Goal: Ask a question: Seek information or help from site administrators or community

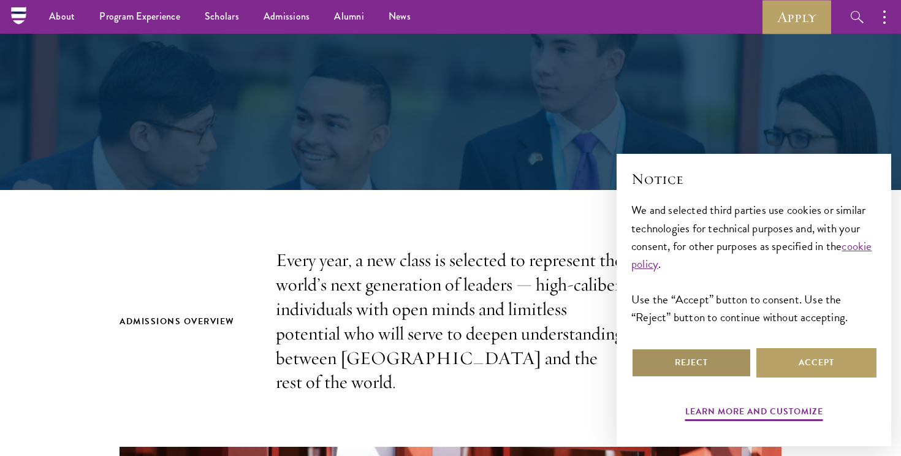
click at [689, 370] on button "Reject" at bounding box center [691, 362] width 120 height 29
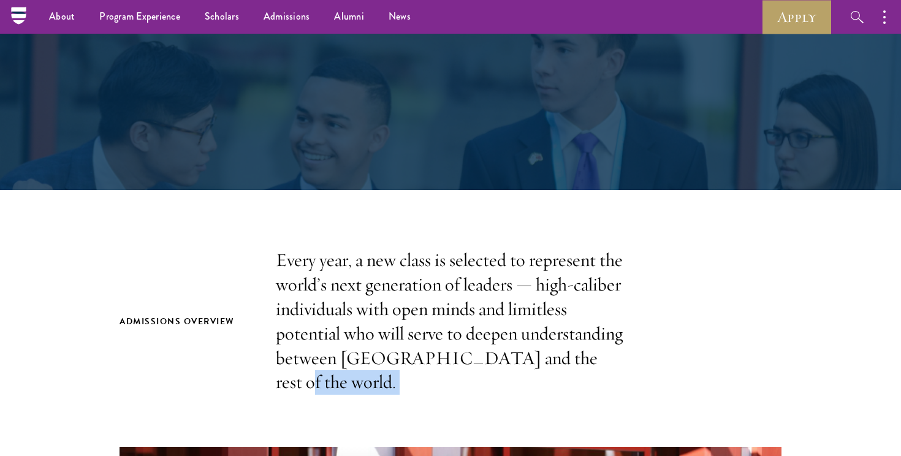
drag, startPoint x: 689, startPoint y: 370, endPoint x: 695, endPoint y: 316, distance: 54.9
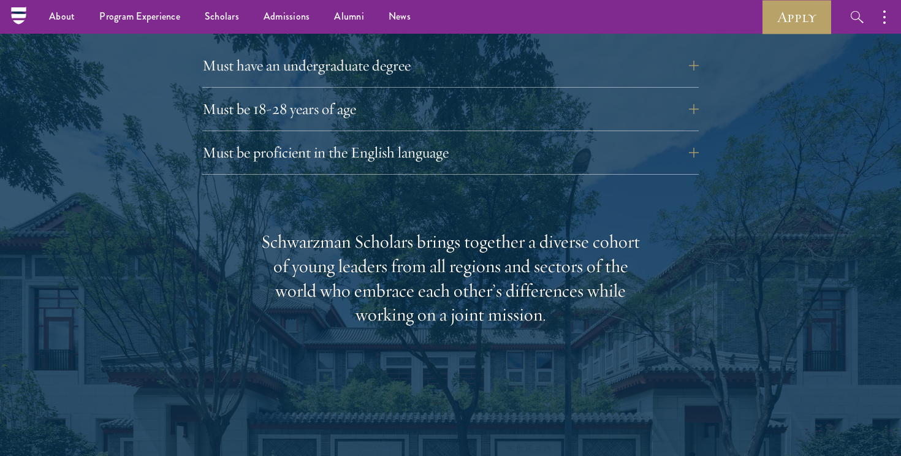
scroll to position [1769, 0]
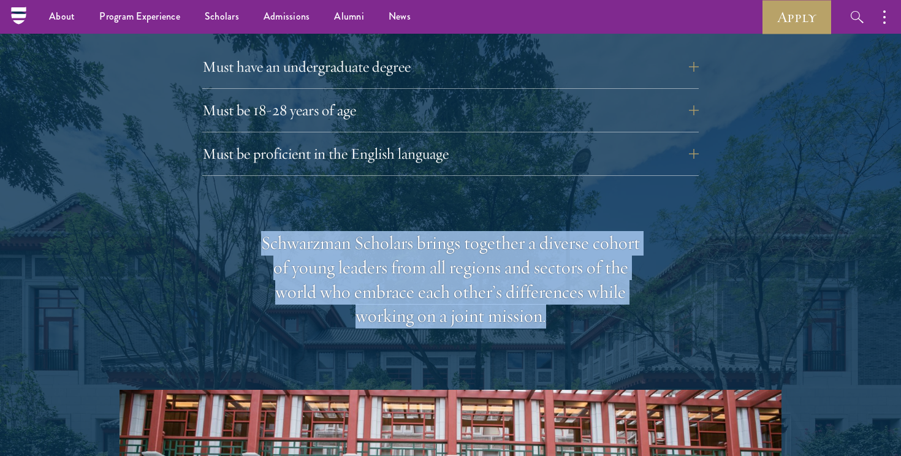
drag, startPoint x: 529, startPoint y: 317, endPoint x: 190, endPoint y: 173, distance: 368.7
click at [190, 173] on div "Eligibility In addition to demonstrating extraordinary leadership skills, the a…" at bounding box center [450, 311] width 662 height 887
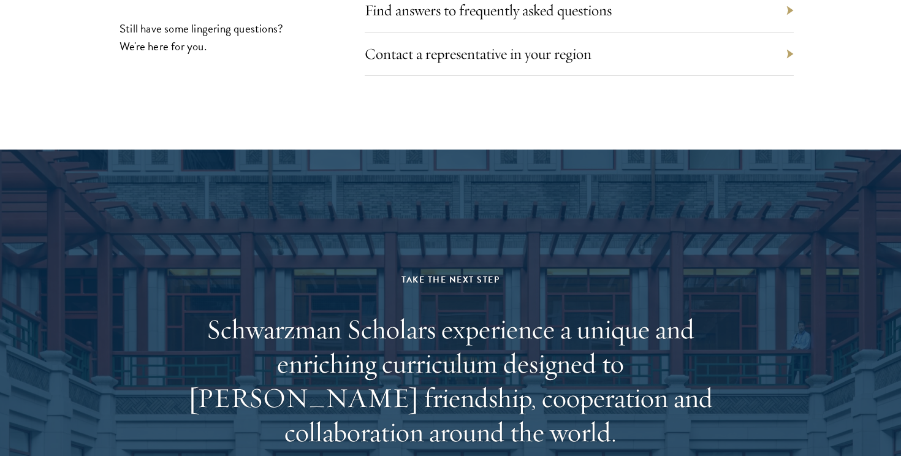
scroll to position [6408, 0]
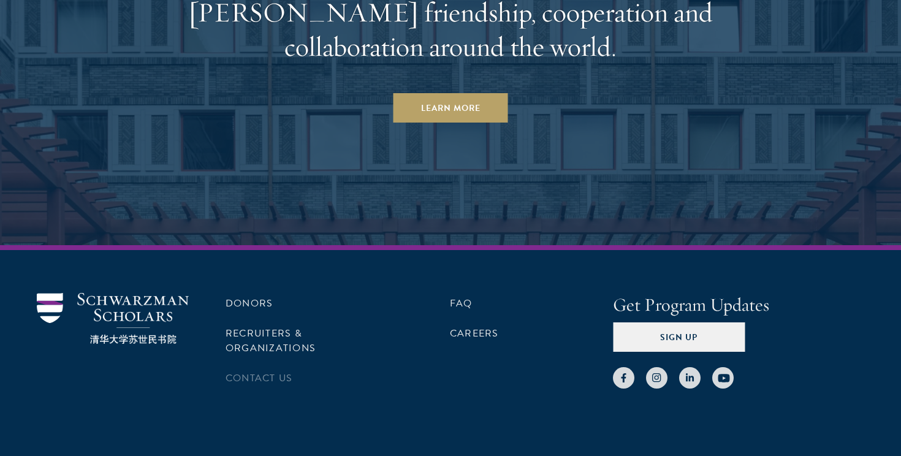
click at [235, 368] on li "Contact Us" at bounding box center [306, 378] width 163 height 21
click at [246, 371] on link "Contact Us" at bounding box center [258, 378] width 67 height 15
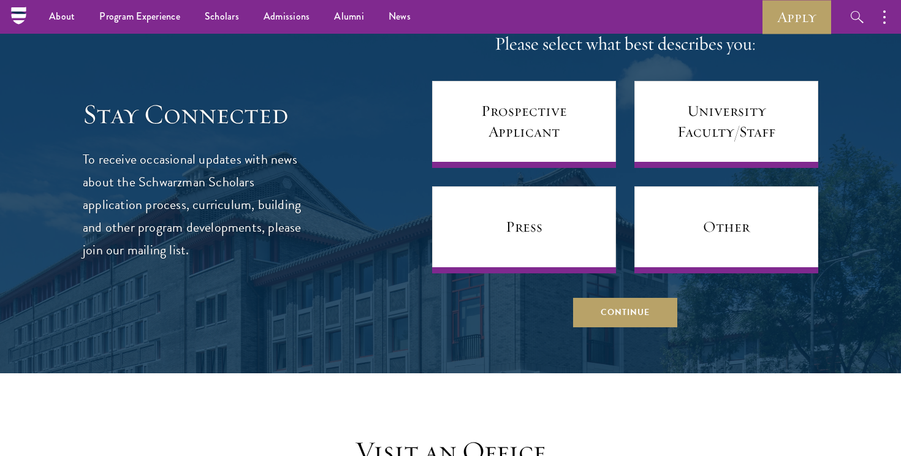
scroll to position [705, 0]
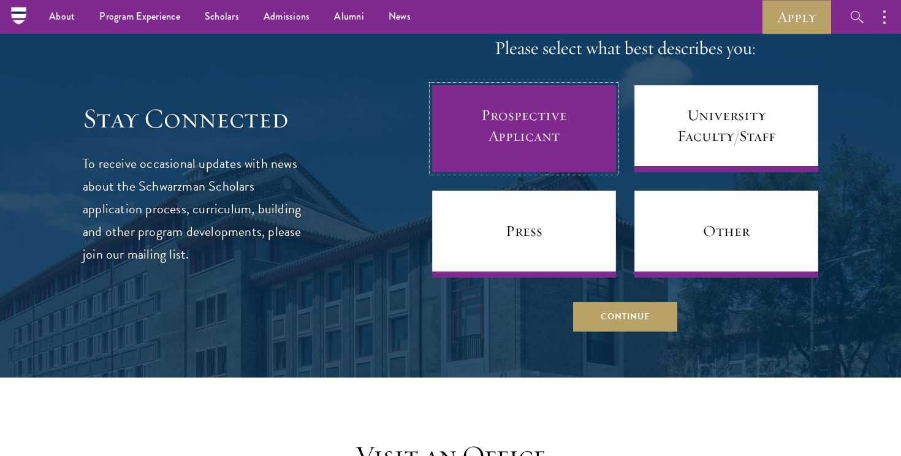
click at [484, 104] on link "Prospective Applicant" at bounding box center [524, 128] width 184 height 87
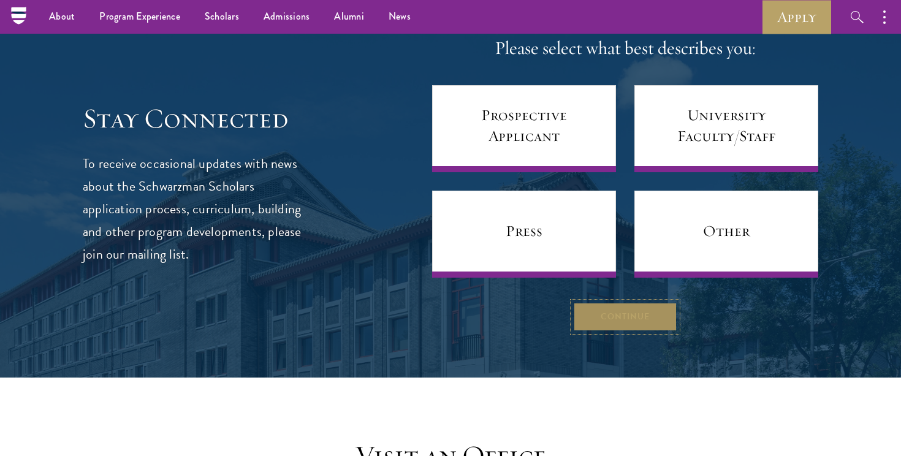
click at [662, 305] on button "Continue" at bounding box center [625, 316] width 104 height 29
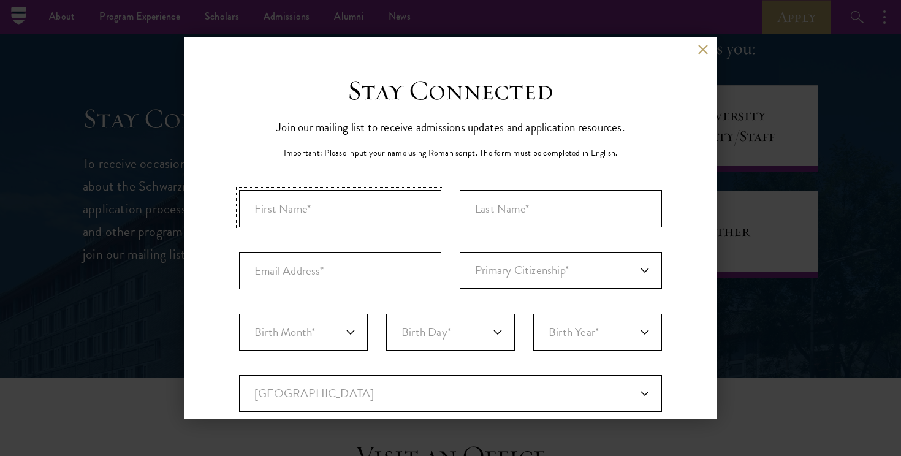
click at [353, 224] on input "First Name*" at bounding box center [340, 208] width 202 height 37
type input "S"
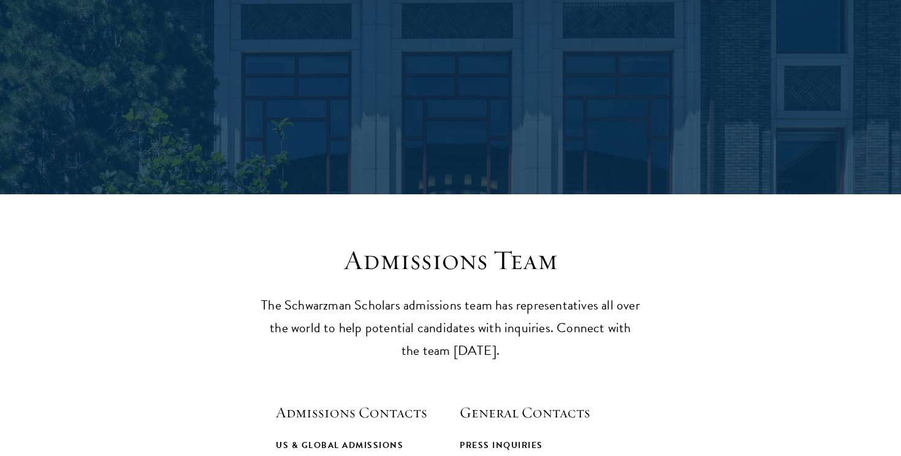
scroll to position [0, 0]
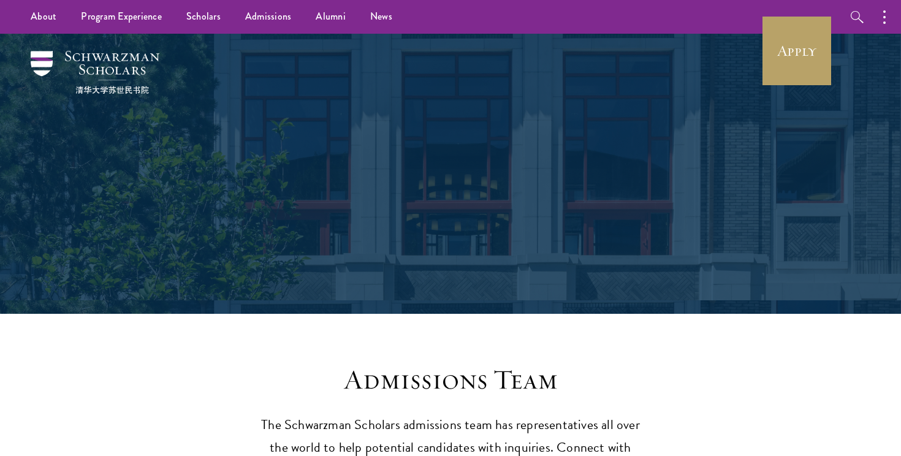
click at [256, 208] on div "Contact Us" at bounding box center [450, 174] width 423 height 167
click at [103, 55] on img at bounding box center [95, 72] width 129 height 43
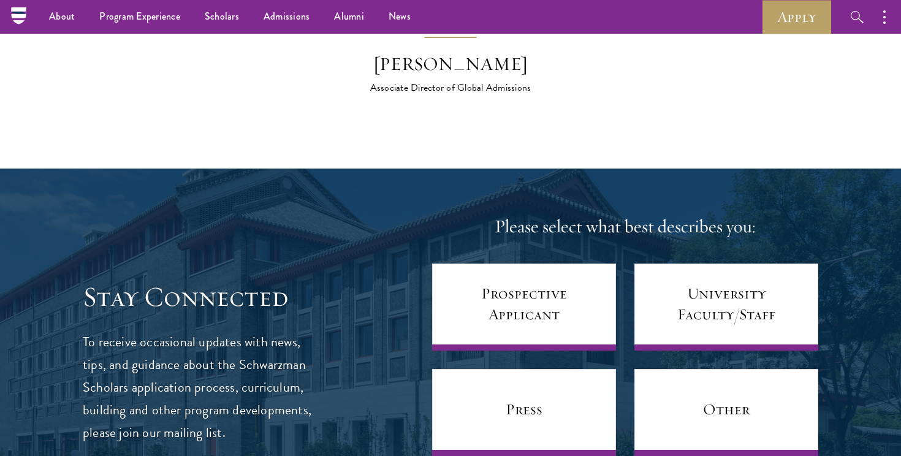
scroll to position [5015, 0]
